Goal: Task Accomplishment & Management: Use online tool/utility

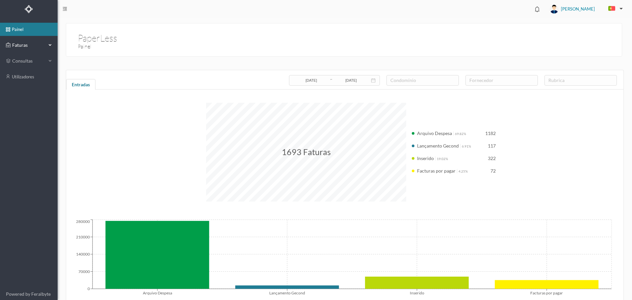
click at [21, 50] on div "Faturas" at bounding box center [26, 45] width 40 height 13
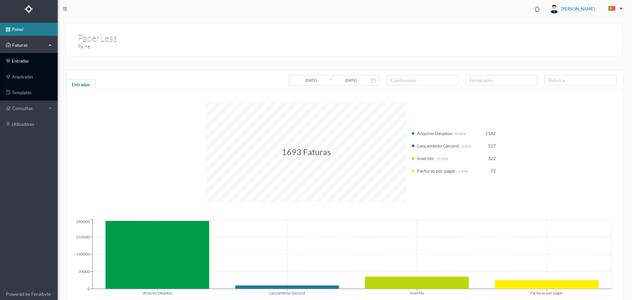
click at [26, 63] on link "entradas" at bounding box center [29, 60] width 58 height 13
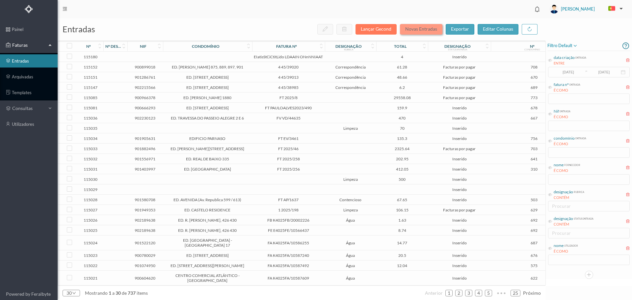
click at [427, 31] on button "Novas Entradas" at bounding box center [421, 29] width 42 height 11
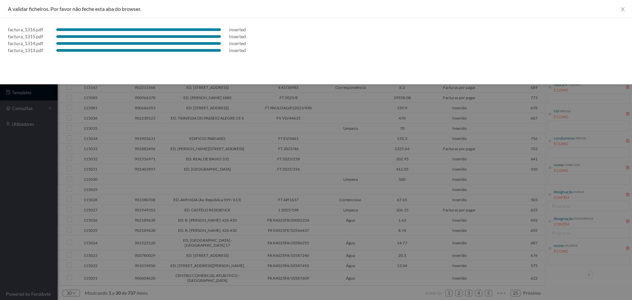
click at [337, 160] on div at bounding box center [316, 150] width 632 height 300
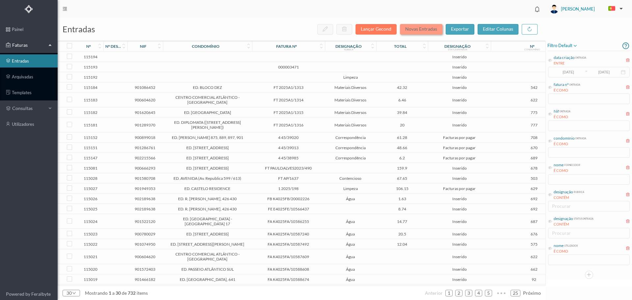
click at [423, 29] on button "Novas Entradas" at bounding box center [421, 29] width 42 height 11
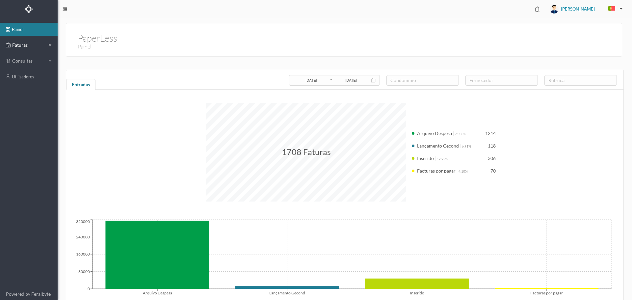
click at [11, 46] on span "Faturas" at bounding box center [29, 45] width 36 height 7
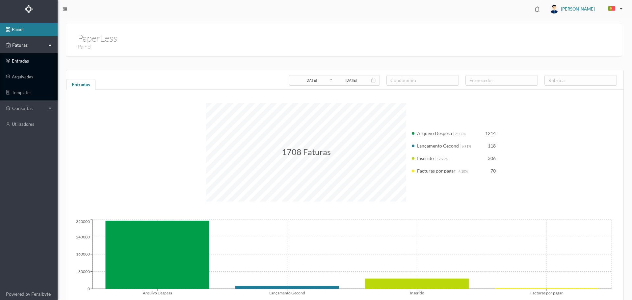
click at [17, 58] on link "entradas" at bounding box center [29, 60] width 58 height 13
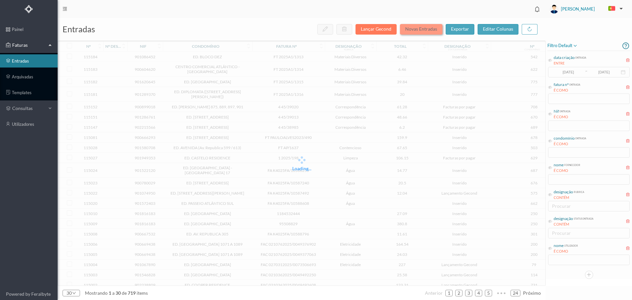
click at [436, 29] on button "Novas Entradas" at bounding box center [421, 29] width 42 height 11
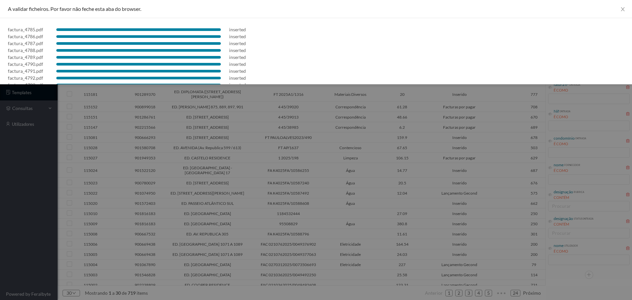
scroll to position [109, 0]
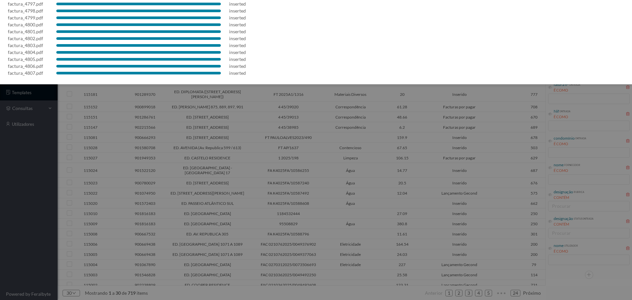
click at [338, 145] on div at bounding box center [316, 150] width 632 height 300
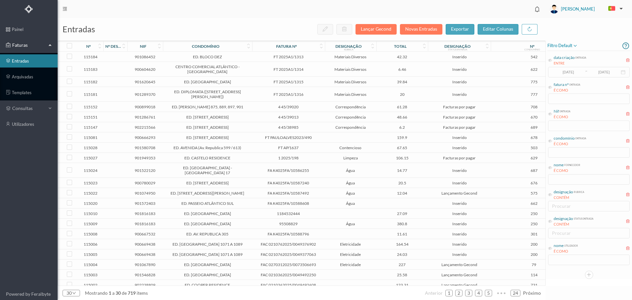
scroll to position [0, 0]
